Goal: Information Seeking & Learning: Learn about a topic

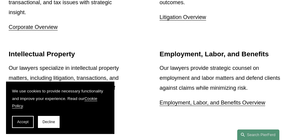
scroll to position [669, 0]
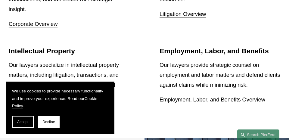
click at [38, 106] on link "Intellectual Property Overview" at bounding box center [45, 109] width 73 height 6
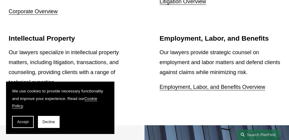
scroll to position [695, 0]
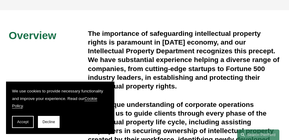
scroll to position [95, 0]
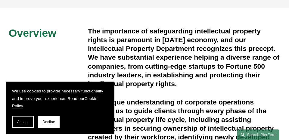
click at [48, 127] on button "Decline" at bounding box center [49, 122] width 22 height 12
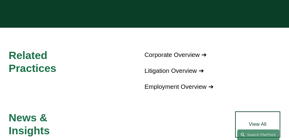
scroll to position [639, 0]
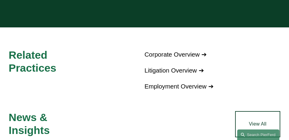
click at [150, 67] on link "Litigation Overview ➔" at bounding box center [174, 70] width 60 height 7
